Goal: Check status: Check status

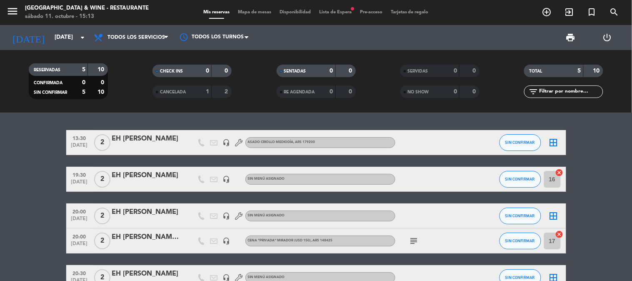
scroll to position [50, 0]
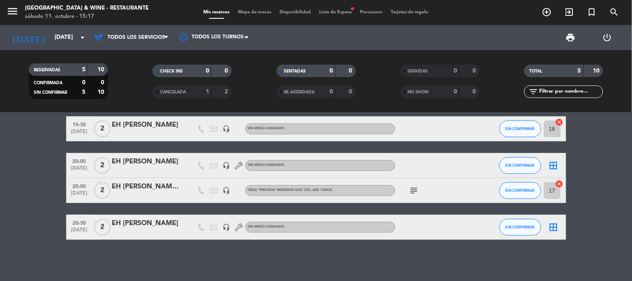
click at [18, 150] on bookings-row "13:30 [DATE] 2 EH [PERSON_NAME] Segundo headset_mic ASADO CRIOLLO MEDIODÍA , AR…" at bounding box center [316, 160] width 632 height 160
click at [50, 44] on input "[DATE]" at bounding box center [89, 37] width 79 height 15
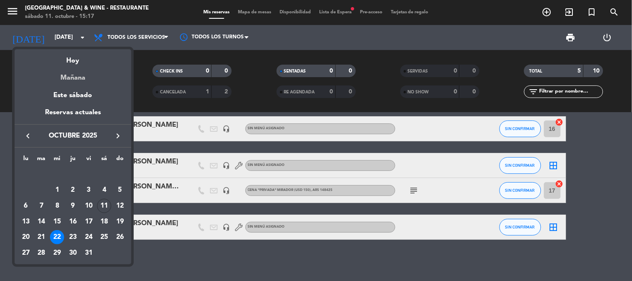
click at [73, 74] on div "Mañana" at bounding box center [73, 74] width 117 height 17
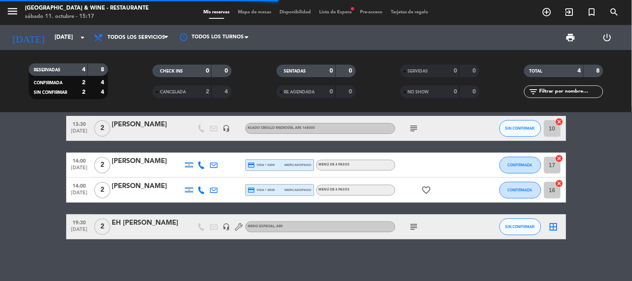
scroll to position [14, 0]
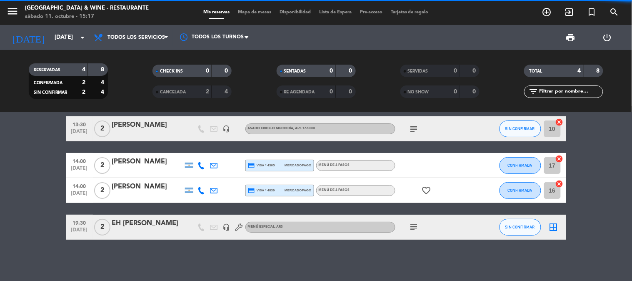
click at [40, 140] on bookings-row "13:30 [DATE] 2 [PERSON_NAME] headset_mic ASADO CRIOLLO MEDIODÍA , ARS 168000 su…" at bounding box center [316, 177] width 632 height 123
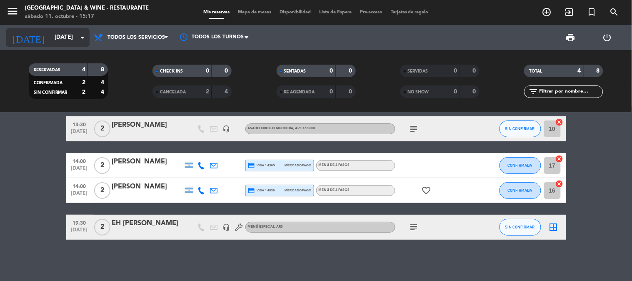
click at [50, 42] on input "[DATE]" at bounding box center [89, 37] width 79 height 15
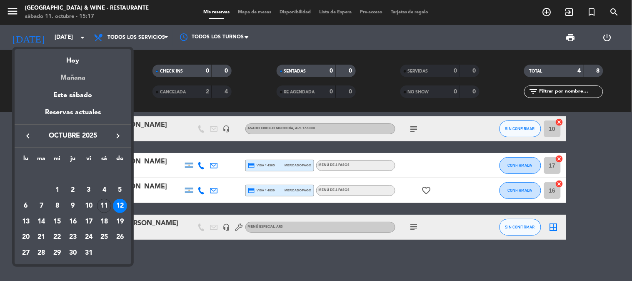
click at [69, 76] on div "Mañana" at bounding box center [73, 74] width 117 height 17
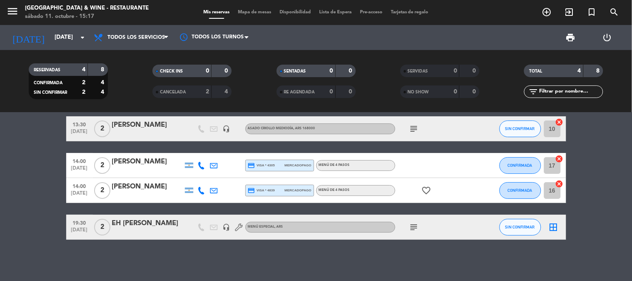
click at [50, 129] on bookings-row "13:30 [DATE] 2 [PERSON_NAME] headset_mic ASADO CRIOLLO MEDIODÍA , ARS 168000 su…" at bounding box center [316, 177] width 632 height 123
click at [14, 10] on icon "menu" at bounding box center [12, 11] width 12 height 12
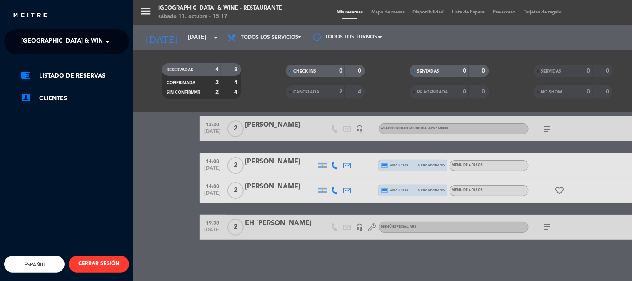
click at [53, 40] on span "[GEOGRAPHIC_DATA] & Wine - Restaurante" at bounding box center [87, 41] width 132 height 17
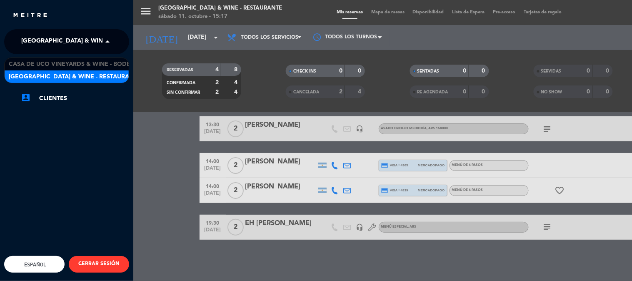
click at [67, 57] on div "Casa de Uco Vineyards & Wine - Bodega [GEOGRAPHIC_DATA] & Wine - Restaurante" at bounding box center [66, 70] width 125 height 26
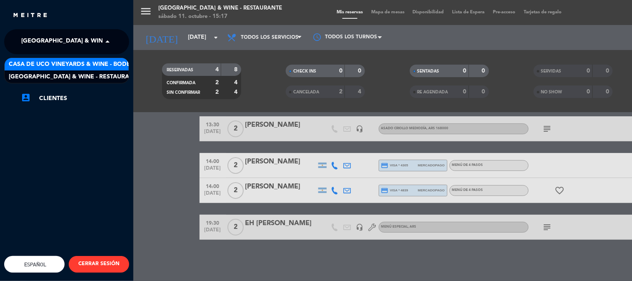
click at [69, 60] on span "Casa de Uco Vineyards & Wine - Bodega" at bounding box center [74, 65] width 130 height 10
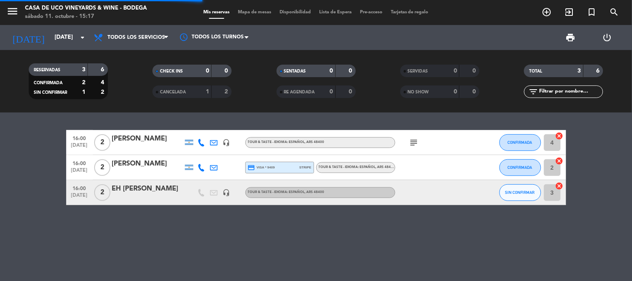
scroll to position [0, 0]
click at [43, 134] on bookings-row "16:00 [DATE] 2 [PERSON_NAME] headset_mic TOUR & TASTE - IDIOMA: ESPAÑOL , ARS 4…" at bounding box center [316, 167] width 632 height 75
click at [80, 137] on span "16:00" at bounding box center [79, 138] width 21 height 10
click at [82, 166] on span "16:00" at bounding box center [79, 163] width 21 height 10
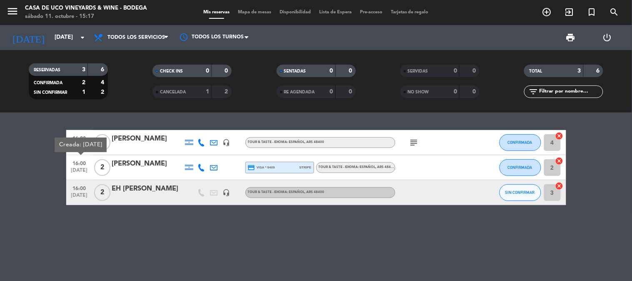
click at [86, 191] on span "16:00" at bounding box center [79, 188] width 21 height 10
click at [30, 180] on bookings-row "16:00 [DATE] 2 [PERSON_NAME] headset_mic TOUR & TASTE - IDIOMA: ESPAÑOL , ARS 4…" at bounding box center [316, 167] width 632 height 75
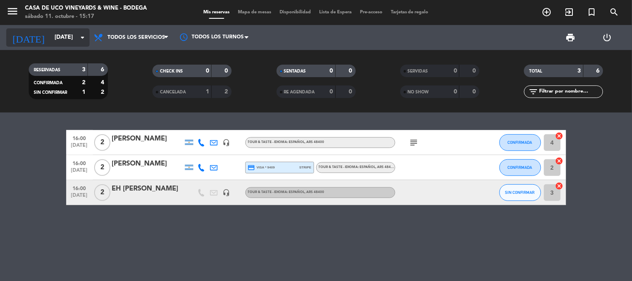
click at [50, 31] on input "[DATE]" at bounding box center [89, 37] width 79 height 15
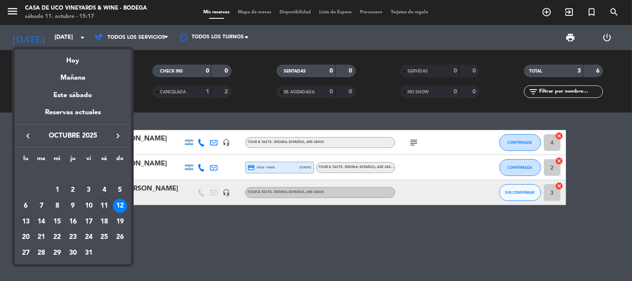
click at [26, 216] on div "13" at bounding box center [26, 221] width 14 height 14
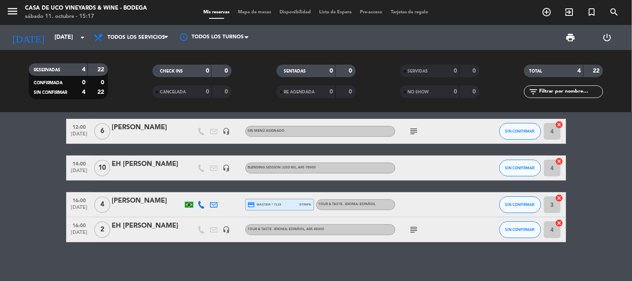
scroll to position [14, 0]
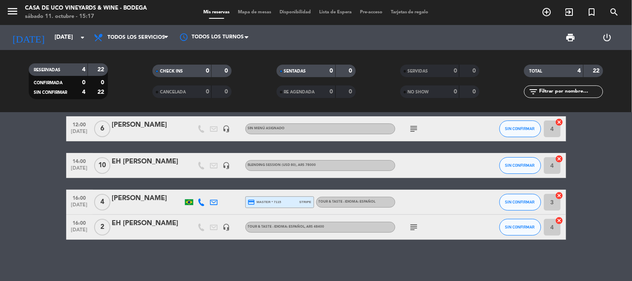
click at [81, 165] on span "[DATE]" at bounding box center [79, 170] width 21 height 10
click at [27, 164] on bookings-row "12:00 [DATE] 6 [PERSON_NAME] headset_mic Sin menú asignado subject SIN CONFIRMA…" at bounding box center [316, 177] width 632 height 123
click at [50, 37] on input "[DATE]" at bounding box center [89, 37] width 79 height 15
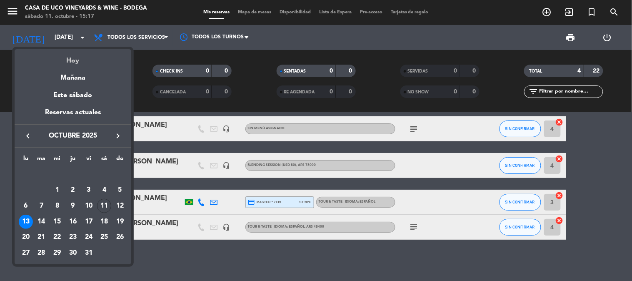
click at [54, 55] on div "Hoy" at bounding box center [73, 57] width 117 height 17
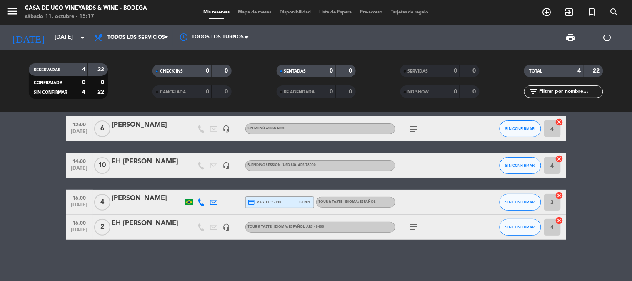
type input "[DATE]"
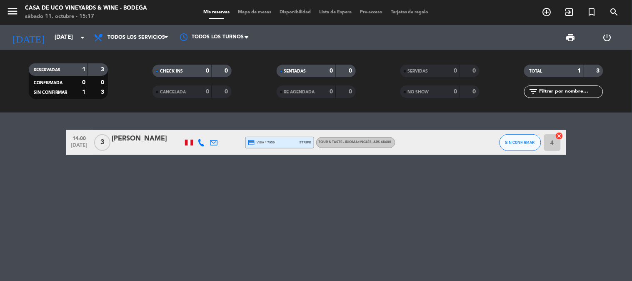
click at [47, 130] on bookings-row "14:00 [DATE] 3 Aisylu Ziiazova credit_card visa * 7950 stripe TOUR & TASTE - ID…" at bounding box center [316, 142] width 632 height 25
click at [52, 32] on input "[DATE]" at bounding box center [89, 37] width 79 height 15
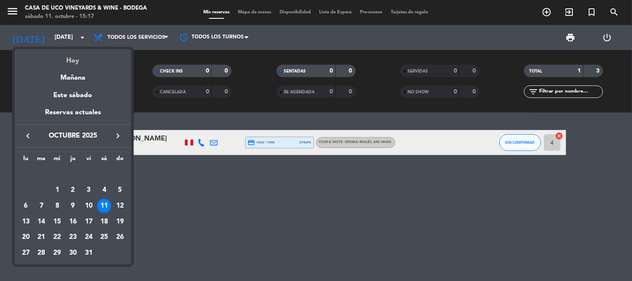
click at [72, 57] on div "Hoy" at bounding box center [73, 57] width 117 height 17
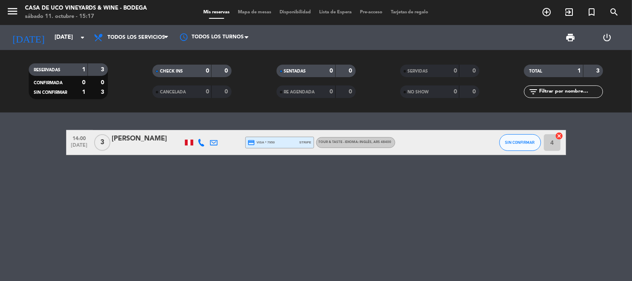
click at [59, 142] on bookings-row "14:00 [DATE] 3 Aisylu Ziiazova credit_card visa * 7950 stripe TOUR & TASTE - ID…" at bounding box center [316, 142] width 632 height 25
click at [40, 134] on bookings-row "14:00 [DATE] 3 Aisylu Ziiazova credit_card visa * 7950 stripe TOUR & TASTE - ID…" at bounding box center [316, 142] width 632 height 25
